Goal: Information Seeking & Learning: Check status

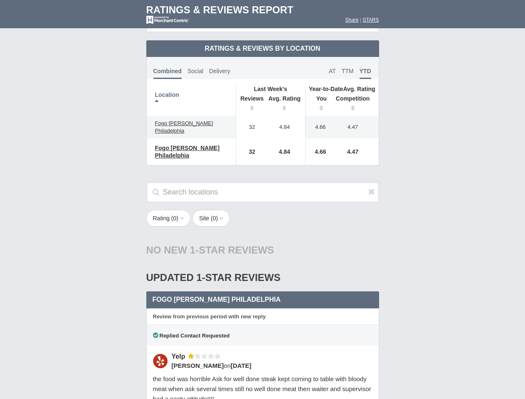
scroll to position [403, 0]
click at [262, 210] on div "Rating ( 0 ) 1 2 3 4 5 Site ( 0 ) Group Social Site Google Yelp 1" at bounding box center [263, 222] width 250 height 25
click at [191, 94] on th "Location" at bounding box center [191, 100] width 89 height 31
click at [250, 97] on th "Reviews" at bounding box center [250, 104] width 28 height 23
click at [285, 97] on th "Avg. Rating" at bounding box center [285, 104] width 42 height 23
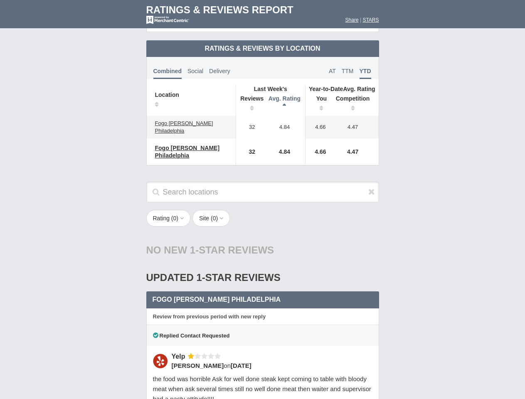
click at [319, 97] on th "You" at bounding box center [319, 104] width 26 height 23
click at [355, 97] on th "Competition" at bounding box center [354, 104] width 47 height 23
click at [263, 292] on div "Fogo [PERSON_NAME] Philadelphia 1 star Yelp Social,Combined" at bounding box center [262, 300] width 233 height 17
click at [372, 188] on icon at bounding box center [371, 192] width 7 height 8
click at [169, 210] on button "Rating ( 0 )" at bounding box center [168, 218] width 44 height 17
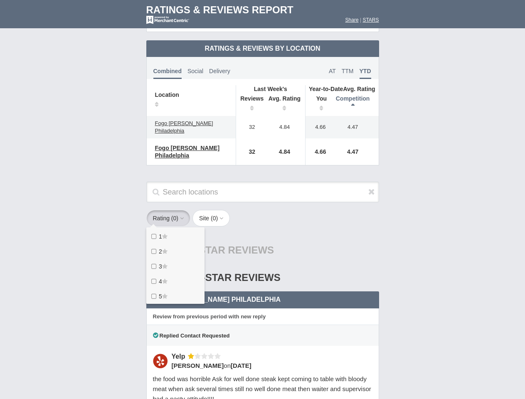
click at [214, 210] on button "Site ( 0 )" at bounding box center [211, 218] width 37 height 17
